Goal: Task Accomplishment & Management: Manage account settings

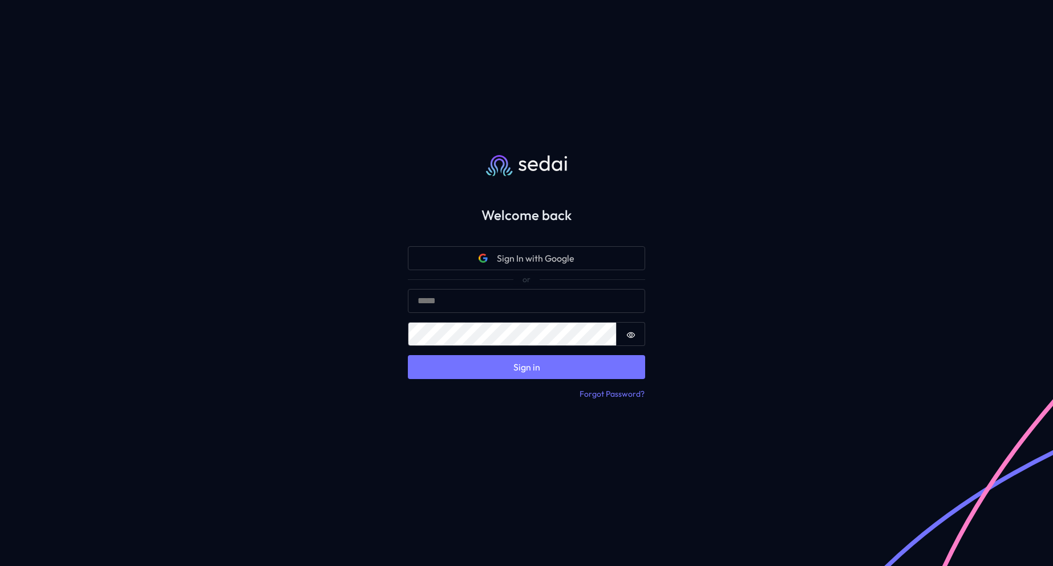
type input "**********"
click at [523, 362] on button "Sign in" at bounding box center [526, 367] width 237 height 24
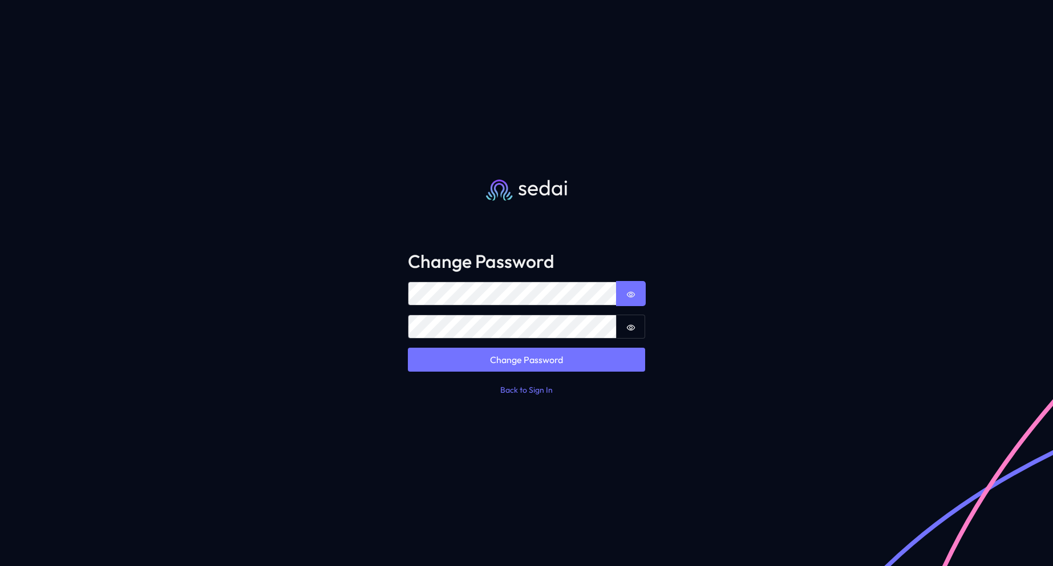
click at [634, 297] on icon "Show password" at bounding box center [630, 294] width 9 height 9
click at [476, 358] on button "Change Password" at bounding box center [526, 360] width 237 height 24
